Goal: Information Seeking & Learning: Understand process/instructions

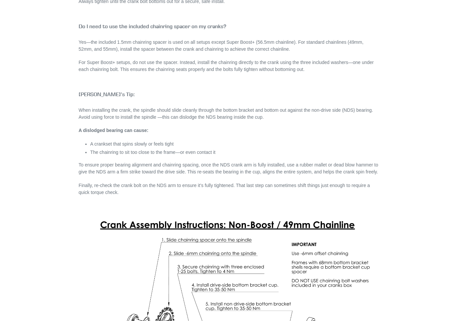
scroll to position [1303, 0]
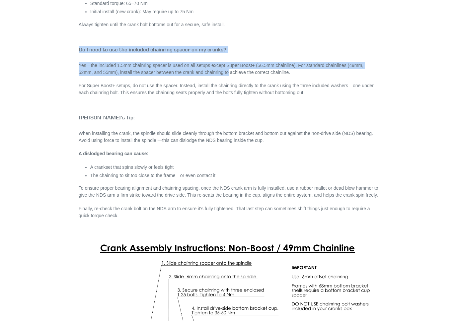
drag, startPoint x: 71, startPoint y: 47, endPoint x: 235, endPoint y: 74, distance: 165.7
click at [235, 74] on div "MTB CRANK & CHAINRING FAQ [PERSON_NAME] Cranks FAQ 🔧 Fit & Sizing What crank le…" at bounding box center [223, 149] width 309 height 2771
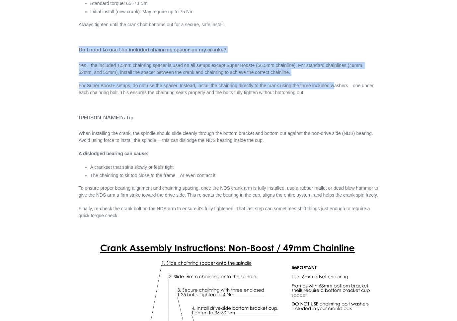
click at [344, 88] on p "For Super Boost+ setups, do not use the spacer. Instead, install the chainring …" at bounding box center [229, 89] width 300 height 14
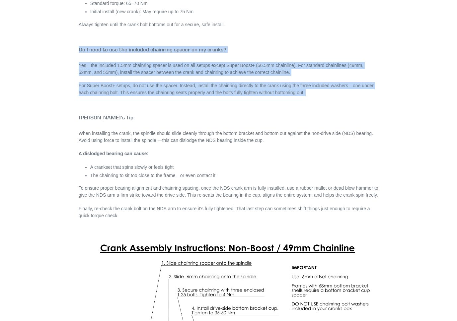
click at [348, 97] on div "[PERSON_NAME] Cranks FAQ 🔧 Fit & Sizing What crank length should I choose for M…" at bounding box center [229, 165] width 300 height 2740
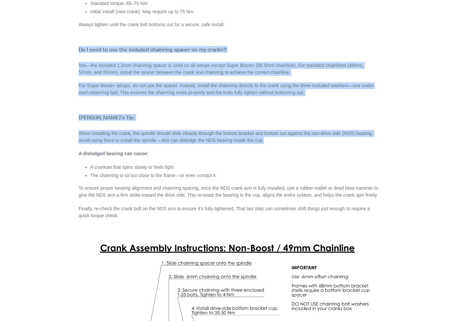
click at [367, 146] on div "[PERSON_NAME] Cranks FAQ 🔧 Fit & Sizing What crank length should I choose for M…" at bounding box center [229, 165] width 300 height 2740
click at [367, 157] on div "[PERSON_NAME] Cranks FAQ 🔧 Fit & Sizing What crank length should I choose for M…" at bounding box center [229, 165] width 300 height 2740
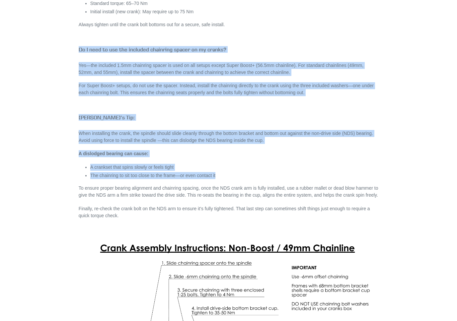
click at [375, 173] on li "The chainring to sit too close to the frame—or even contact it" at bounding box center [234, 175] width 288 height 7
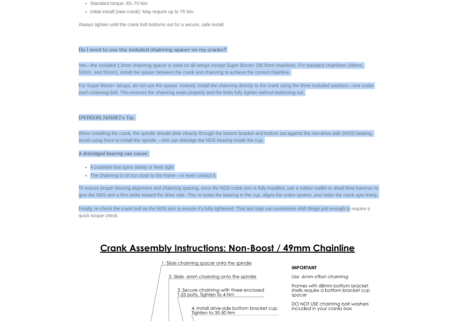
click at [409, 217] on div "MTB CRANK & CHAINRING FAQ [PERSON_NAME] Cranks FAQ 🔧 Fit & Sizing What crank le…" at bounding box center [224, 149] width 372 height 2771
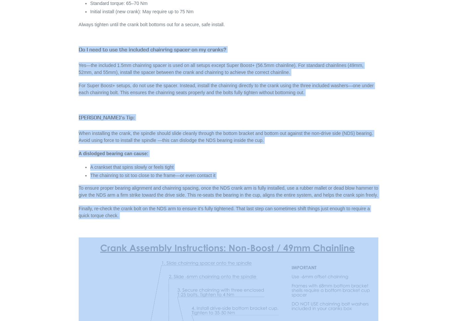
click at [413, 227] on div "MTB CRANK & CHAINRING FAQ [PERSON_NAME] Cranks FAQ 🔧 Fit & Sizing What crank le…" at bounding box center [229, 149] width 398 height 2771
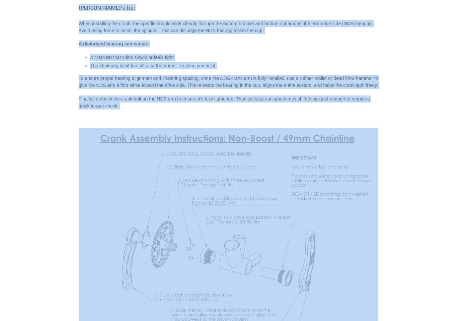
scroll to position [1435, 0]
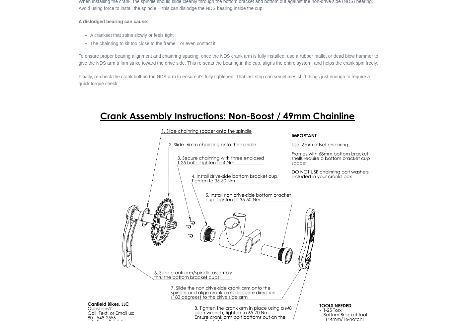
click at [413, 227] on div "MTB CRANK & CHAINRING FAQ [PERSON_NAME] Cranks FAQ 🔧 Fit & Sizing What crank le…" at bounding box center [229, 17] width 398 height 2771
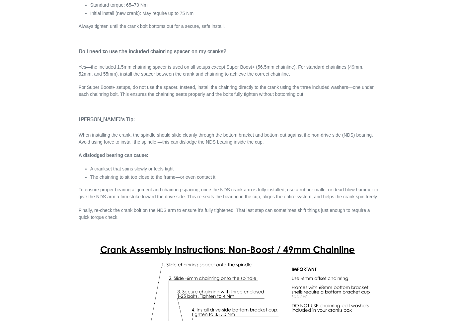
scroll to position [1298, 0]
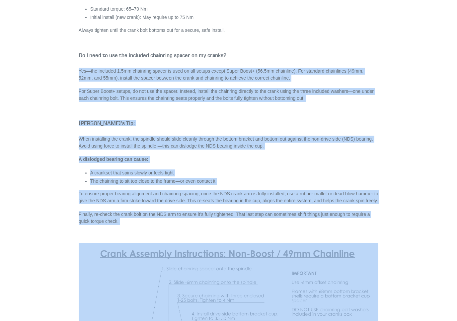
drag, startPoint x: 75, startPoint y: 61, endPoint x: 355, endPoint y: 232, distance: 327.4
click at [355, 232] on div "MTB CRANK & CHAINRING FAQ [PERSON_NAME] Cranks FAQ 🔧 Fit & Sizing What crank le…" at bounding box center [223, 155] width 309 height 2771
drag, startPoint x: 70, startPoint y: 50, endPoint x: 244, endPoint y: 232, distance: 251.7
click at [244, 232] on div "MTB CRANK & CHAINRING FAQ [PERSON_NAME] Cranks FAQ 🔧 Fit & Sizing What crank le…" at bounding box center [223, 155] width 309 height 2771
copy div "Lo I dolo si ame con adipisci elitseddo eiusmo te in utlabo? Etd—mag aliquaen 2…"
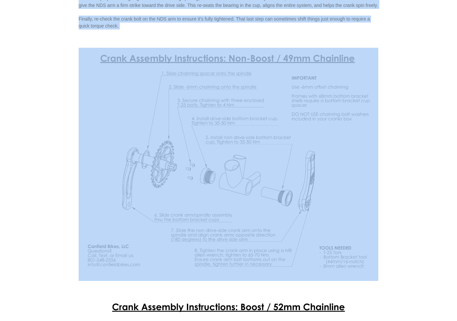
scroll to position [1375, 0]
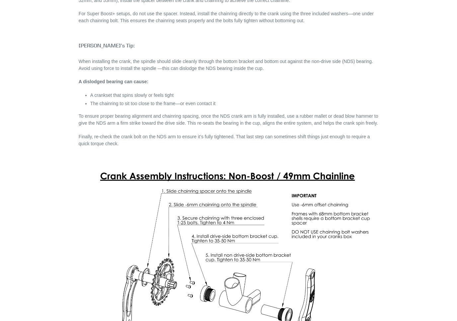
click at [237, 136] on div "[PERSON_NAME] Cranks FAQ 🔧 Fit & Sizing What crank length should I choose for M…" at bounding box center [229, 93] width 300 height 2740
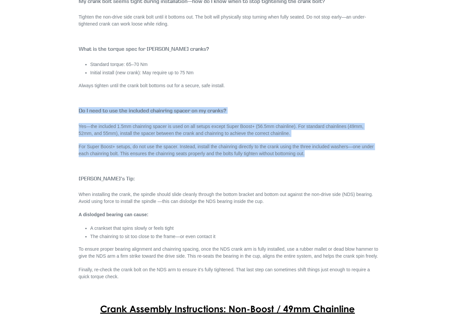
drag, startPoint x: 78, startPoint y: 109, endPoint x: 416, endPoint y: 156, distance: 341.9
click at [416, 156] on div "MTB CRANK & CHAINRING FAQ [PERSON_NAME] Cranks FAQ 🔧 Fit & Sizing What crank le…" at bounding box center [229, 210] width 398 height 2771
copy div "Do I need to use the included chainring spacer on my cranks? Yes—the included 1…"
click at [416, 156] on div "MTB CRANK & CHAINRING FAQ [PERSON_NAME] Cranks FAQ 🔧 Fit & Sizing What crank le…" at bounding box center [229, 210] width 398 height 2771
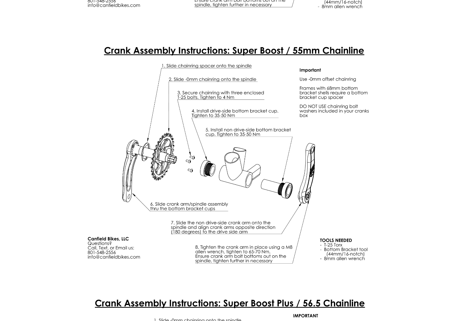
scroll to position [2003, 0]
